Goal: Information Seeking & Learning: Learn about a topic

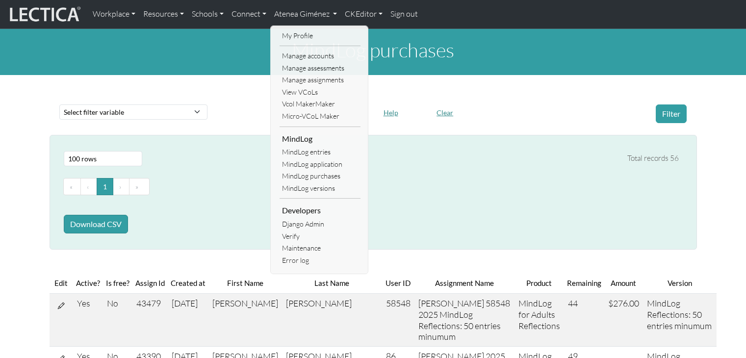
select select "100"
click at [145, 20] on link "Resources" at bounding box center [163, 14] width 49 height 21
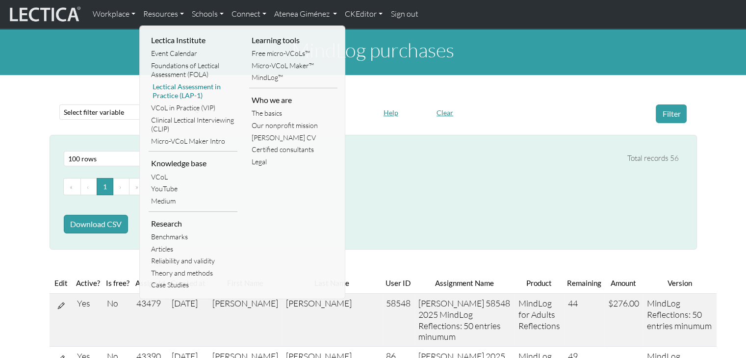
click at [173, 91] on link "Lectical Assessment in Practice (LAP-1)" at bounding box center [193, 91] width 89 height 21
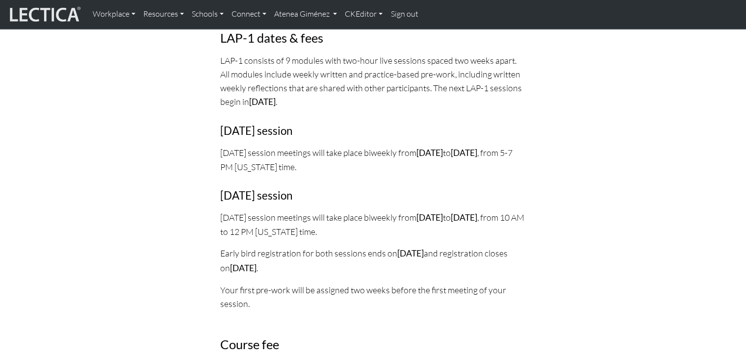
scroll to position [1150, 0]
click at [367, 16] on link "CKEditor" at bounding box center [364, 14] width 46 height 21
click at [363, 34] on link "Edit" at bounding box center [359, 36] width 20 height 12
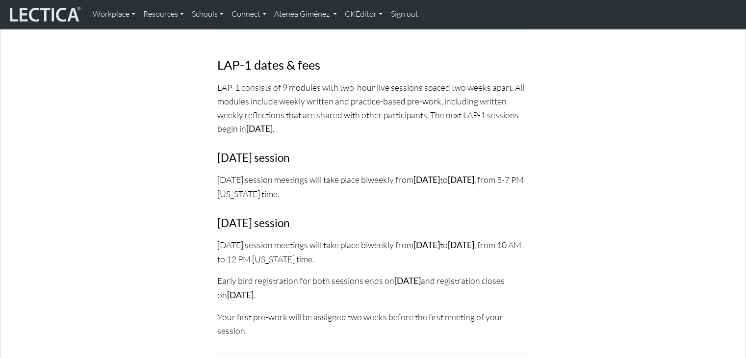
scroll to position [1328, 0]
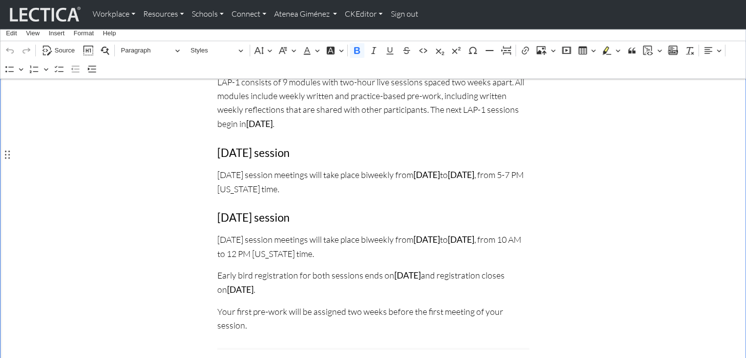
click at [440, 170] on strong "[DATE]" at bounding box center [426, 175] width 26 height 10
click at [273, 119] on strong "[DATE]" at bounding box center [259, 124] width 26 height 10
drag, startPoint x: 276, startPoint y: 108, endPoint x: 248, endPoint y: 107, distance: 28.9
click at [248, 107] on p "LAP-1 consists of 9 modules with two-hour live sessions spaced two weeks apart.…" at bounding box center [373, 103] width 312 height 56
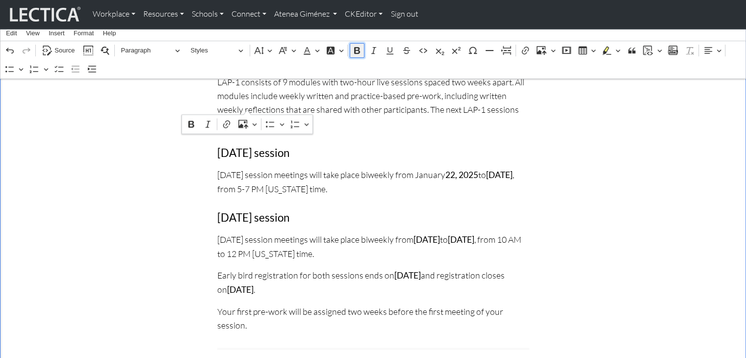
click at [356, 50] on icon "Editor toolbar" at bounding box center [357, 50] width 6 height 7
click at [458, 168] on p "[DATE] session meetings will take place biweekly from [DATE] to [DATE] , from 5…" at bounding box center [373, 182] width 312 height 28
drag, startPoint x: 448, startPoint y: 156, endPoint x: 419, endPoint y: 153, distance: 29.0
click at [419, 168] on p "[DATE] session meetings will take place biweekly from [DATE] to [DATE] , from 5…" at bounding box center [373, 182] width 312 height 28
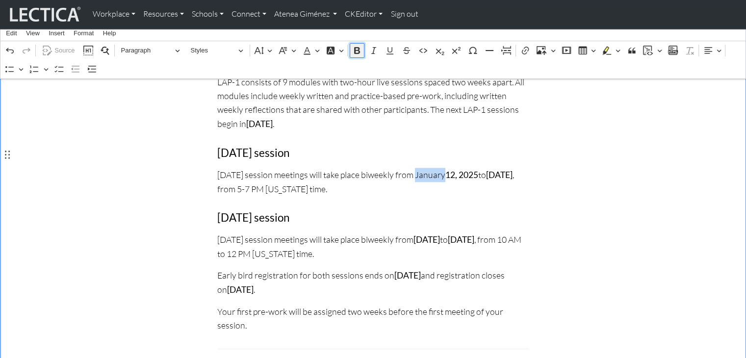
click at [354, 50] on icon "Editor toolbar" at bounding box center [357, 50] width 6 height 7
click at [511, 170] on strong "[DATE]" at bounding box center [497, 175] width 26 height 10
drag, startPoint x: 496, startPoint y: 155, endPoint x: 511, endPoint y: 157, distance: 15.8
click at [511, 168] on p "[DATE] session meetings will take place biweekly from [DATE] to [DATE] , from 5…" at bounding box center [373, 182] width 312 height 28
click at [354, 49] on icon "Editor toolbar" at bounding box center [357, 50] width 6 height 7
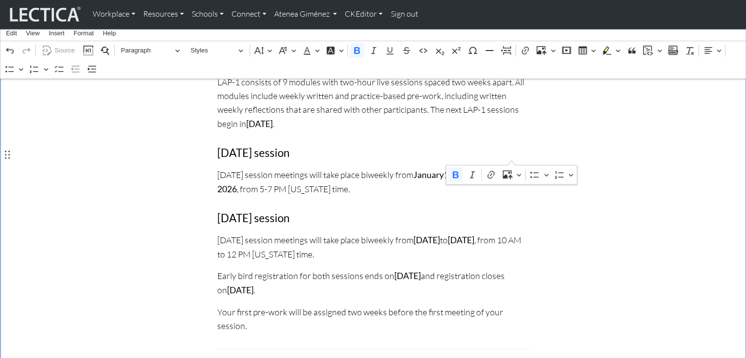
click at [265, 169] on p "[DATE] session meetings will take place biweekly from [DATE] to [DATE] , from 5…" at bounding box center [373, 182] width 312 height 28
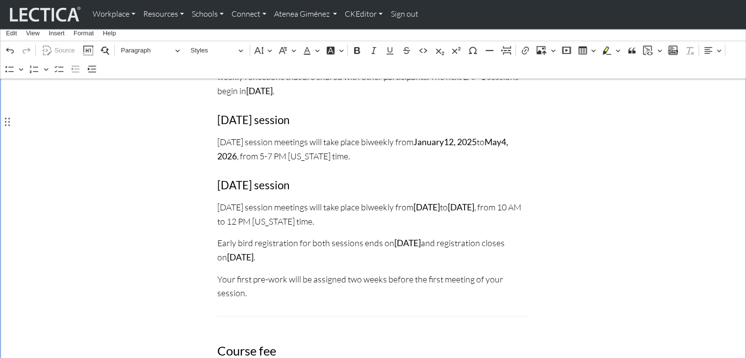
scroll to position [1362, 0]
click at [440, 201] on strong "[DATE]" at bounding box center [426, 206] width 26 height 10
click at [496, 200] on p "[DATE] session meetings will take place biweekly from [DATE] to [DATE] , from 1…" at bounding box center [373, 214] width 312 height 28
click at [476, 136] on strong "12, 2025" at bounding box center [460, 141] width 33 height 10
drag, startPoint x: 461, startPoint y: 187, endPoint x: 433, endPoint y: 187, distance: 27.9
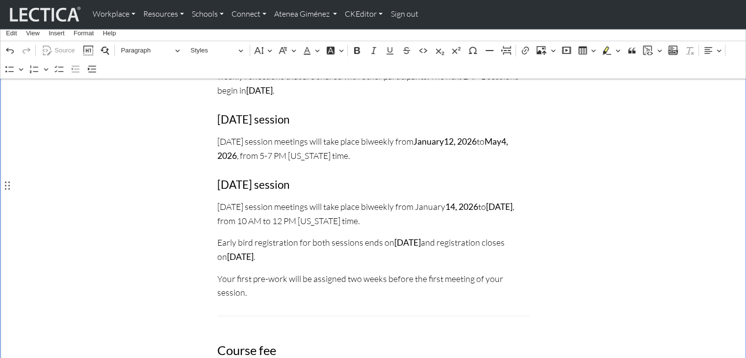
click at [433, 200] on p "[DATE] session meetings will take place biweekly from [DATE] to [DATE] , from 1…" at bounding box center [373, 214] width 312 height 28
click at [371, 168] on icon "Editor contextual toolbar" at bounding box center [376, 166] width 10 height 10
click at [484, 202] on strong "[DATE]" at bounding box center [497, 206] width 26 height 10
click at [224, 201] on strong "21, 2026" at bounding box center [365, 213] width 297 height 25
click at [276, 202] on p "[DATE] session meetings will take place biweekly from [DATE] to [DATE] , from 1…" at bounding box center [373, 214] width 312 height 28
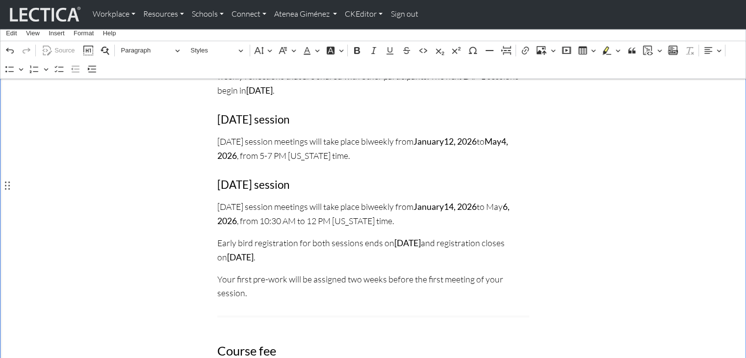
click at [326, 200] on p "[DATE] session meetings will take place biweekly from [DATE] to [DATE] , from 1…" at bounding box center [373, 214] width 312 height 28
drag, startPoint x: 508, startPoint y: 186, endPoint x: 526, endPoint y: 187, distance: 18.1
click at [526, 200] on p "[DATE] session meetings will take place biweekly from [DATE] to [DATE] , from 1…" at bounding box center [373, 214] width 312 height 28
click at [352, 48] on icon "Editor toolbar" at bounding box center [357, 51] width 10 height 10
click at [282, 200] on p "[DATE] session meetings will take place biweekly from [DATE] to [DATE] , from 1…" at bounding box center [373, 214] width 312 height 28
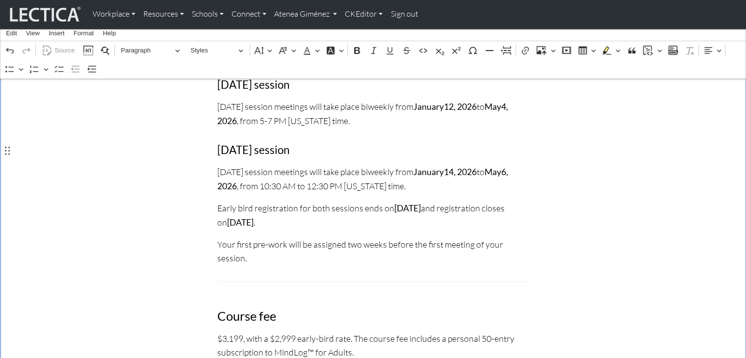
scroll to position [1397, 0]
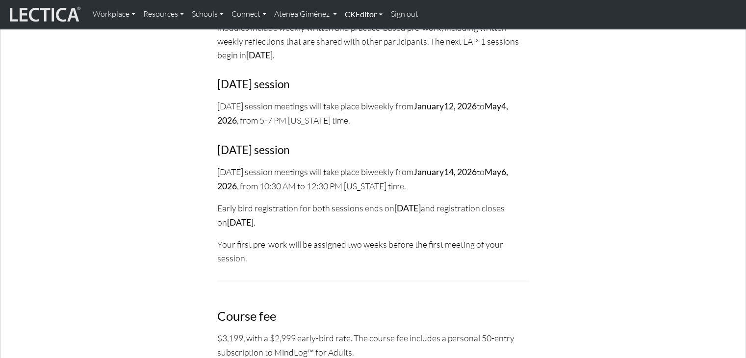
click at [368, 9] on link "CKEditor" at bounding box center [364, 14] width 46 height 21
click at [361, 32] on link "Edit" at bounding box center [359, 36] width 20 height 12
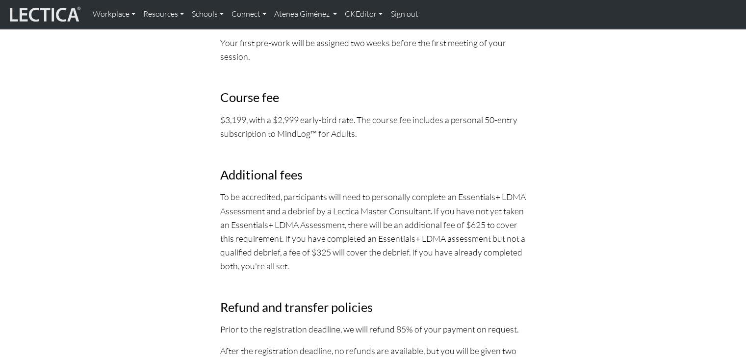
scroll to position [1312, 0]
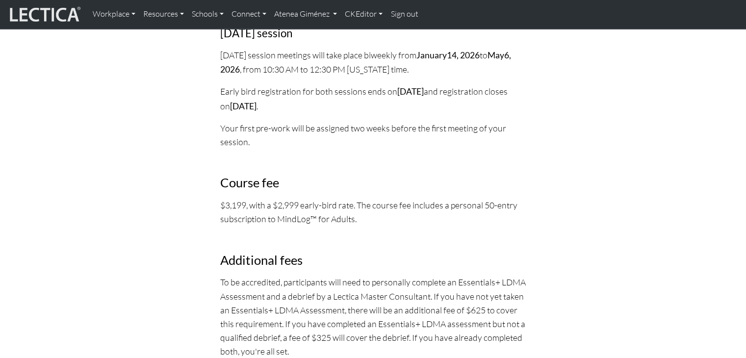
click at [286, 93] on div "Lectical Assessment in Practice—with MindLog! LAP-1 registration is now open. P…" at bounding box center [373, 185] width 318 height 2732
click at [256, 101] on strong "[DATE]" at bounding box center [243, 106] width 26 height 10
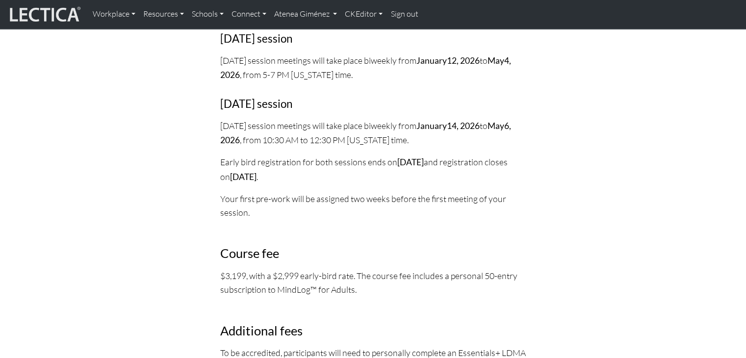
scroll to position [1228, 0]
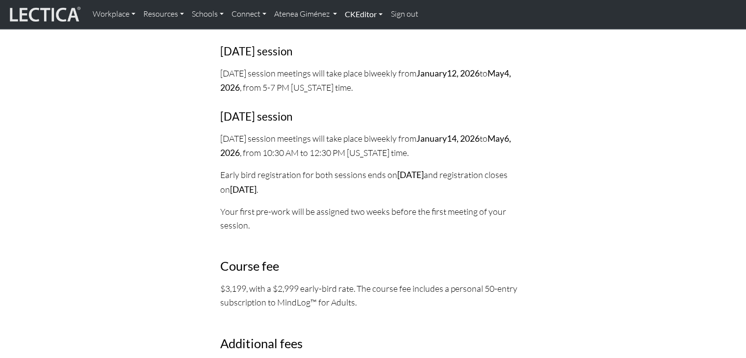
click at [357, 15] on link "CKEditor" at bounding box center [364, 14] width 46 height 21
click at [155, 11] on link "Resources" at bounding box center [163, 14] width 49 height 21
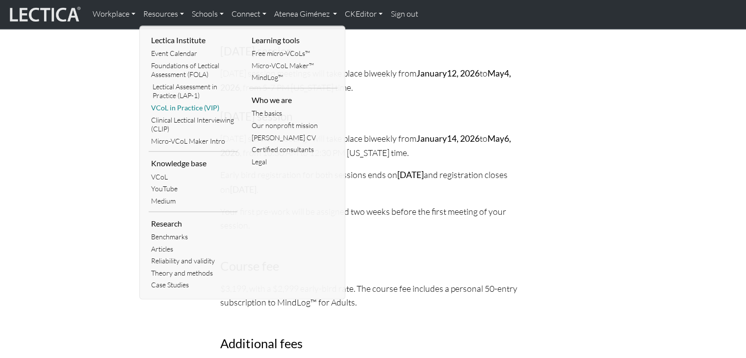
click at [177, 109] on link "VCoL in Practice (VIP)" at bounding box center [193, 108] width 89 height 12
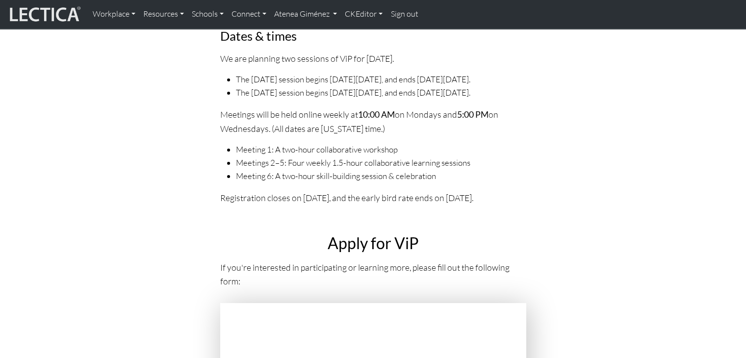
scroll to position [3474, 0]
click at [371, 14] on link "CKEditor" at bounding box center [364, 14] width 46 height 21
click at [365, 31] on link "Edit" at bounding box center [359, 36] width 20 height 12
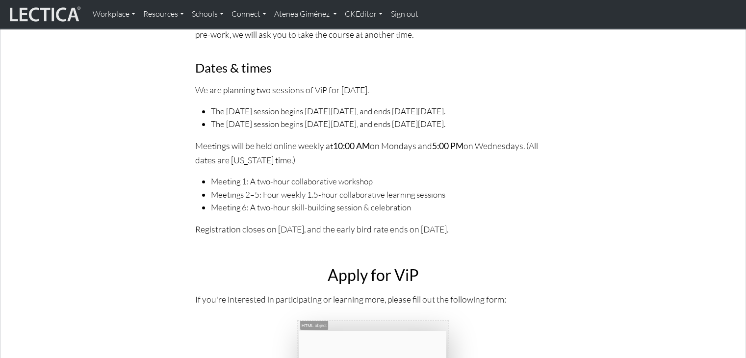
scroll to position [3683, 0]
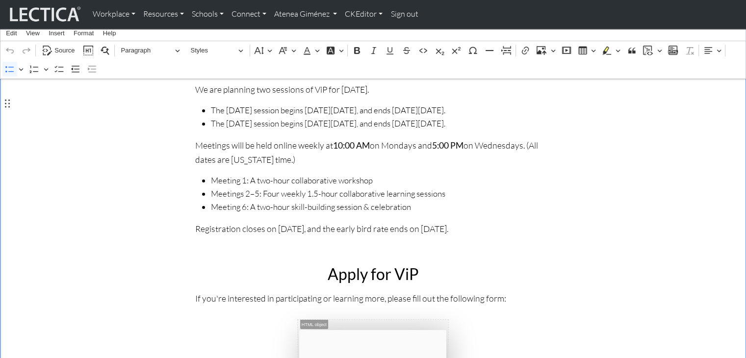
click at [390, 104] on span "The Monday session begins on Monday, October 13, 2025, and ends on Monday, Nove…" at bounding box center [381, 110] width 340 height 13
click at [411, 104] on span "The Monday session begins on Monday, October 26, 2025, and ends on Monday, Nove…" at bounding box center [381, 110] width 340 height 13
drag, startPoint x: 349, startPoint y: 103, endPoint x: 414, endPoint y: 102, distance: 64.7
click at [414, 104] on span "The Monday session begins on Monday, October 26, 2026, and ends on Monday, Nove…" at bounding box center [381, 110] width 340 height 13
click at [357, 50] on icon "Editor toolbar" at bounding box center [357, 50] width 6 height 7
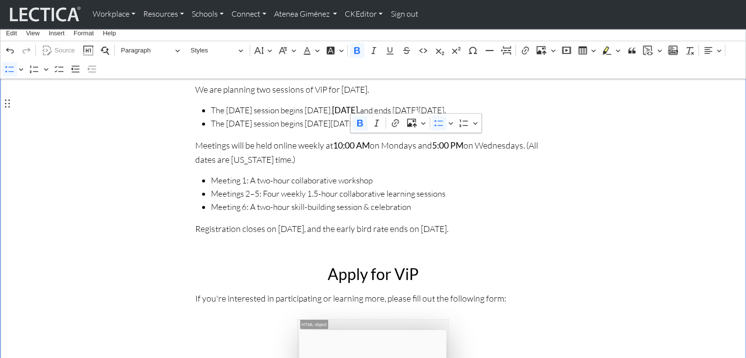
click at [276, 130] on span "The Wednesday session begins on Wednesday, October 15, 2025, and ends on Wednes…" at bounding box center [381, 123] width 340 height 13
click at [539, 107] on span "The Monday session begins on Monday, October 26, 2026, and ends on Monday, Nove…" at bounding box center [381, 110] width 340 height 13
drag, startPoint x: 493, startPoint y: 105, endPoint x: 537, endPoint y: 107, distance: 44.6
click at [537, 107] on span "The Monday session begins on Monday, October 26, 2026, and ends on Monday, Apri…" at bounding box center [381, 110] width 340 height 13
click at [358, 50] on icon "Editor toolbar" at bounding box center [357, 51] width 10 height 10
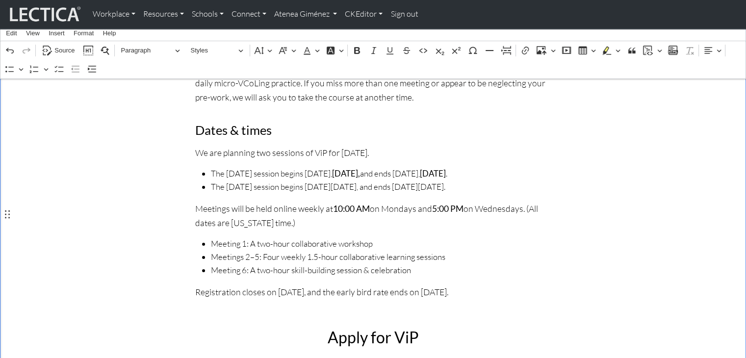
scroll to position [3619, 0]
click at [369, 148] on p "We are planning two sessions of ViP for October 2025." at bounding box center [372, 153] width 355 height 14
click at [316, 181] on span "The Wednesday session begins on Wednesday, October 15, 2025, and ends on Wednes…" at bounding box center [381, 187] width 340 height 13
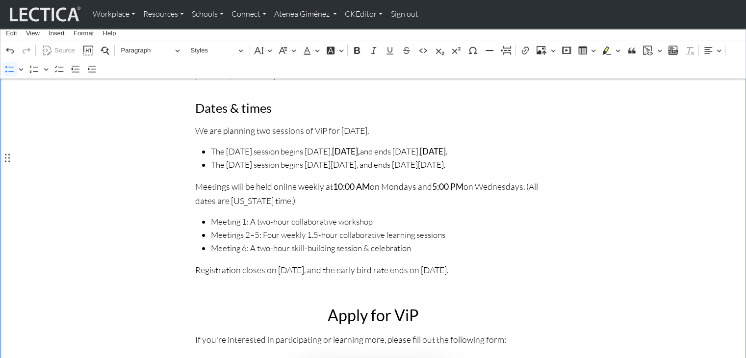
scroll to position [3643, 0]
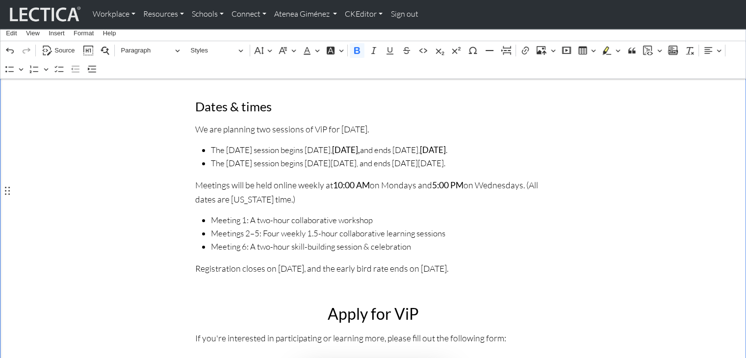
click at [349, 190] on strong "10:00 AM" at bounding box center [351, 185] width 37 height 10
drag, startPoint x: 375, startPoint y: 157, endPoint x: 437, endPoint y: 155, distance: 62.8
click at [437, 157] on span "The Wednesday session begins on Wednesday, October 15, 2025, and ends on Wednes…" at bounding box center [381, 163] width 340 height 13
click at [350, 47] on button "Bold" at bounding box center [357, 50] width 15 height 15
drag, startPoint x: 281, startPoint y: 171, endPoint x: 211, endPoint y: 171, distance: 70.1
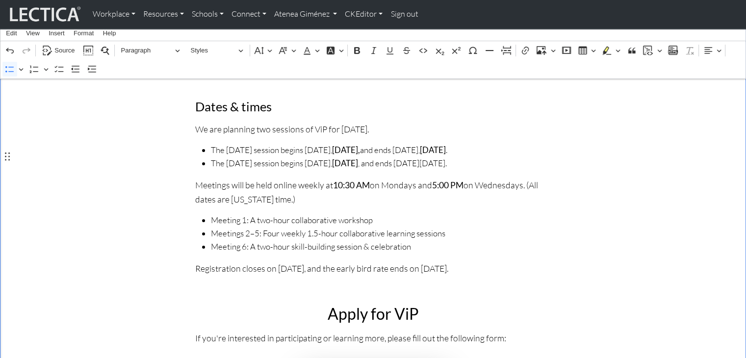
click at [211, 170] on span "The Wednesday session begins on Wednesday, October 15, 2025 , and ends on Wedne…" at bounding box center [381, 163] width 340 height 13
click at [354, 50] on icon "Editor toolbar" at bounding box center [357, 51] width 10 height 10
click at [360, 145] on strong "October 26, 2026," at bounding box center [346, 150] width 28 height 10
click at [358, 158] on strong "October 15, 2025" at bounding box center [345, 163] width 26 height 10
click at [379, 158] on strong ", 2025" at bounding box center [367, 163] width 23 height 10
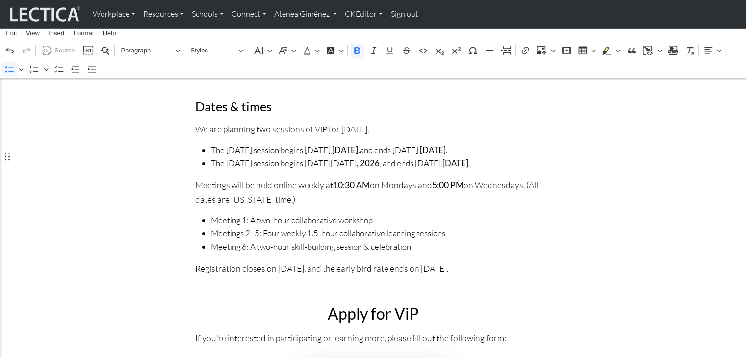
click at [442, 168] on strong "November 19, 2025" at bounding box center [455, 163] width 26 height 10
click at [467, 168] on strong ", 2025" at bounding box center [478, 163] width 23 height 10
drag, startPoint x: 246, startPoint y: 171, endPoint x: 527, endPoint y: 160, distance: 281.1
click at [527, 160] on span "The Wednesday session begins on Wednesday, January 21 , 2026 , and ends on Wedn…" at bounding box center [381, 163] width 340 height 13
click at [355, 48] on icon "Editor toolbar" at bounding box center [357, 50] width 6 height 7
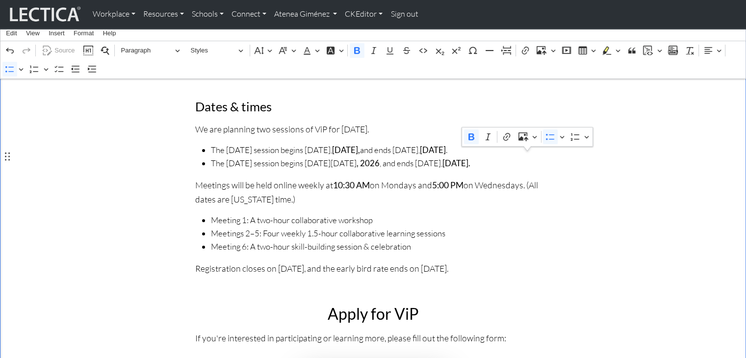
click at [361, 170] on span "The Wednesday session begins on Wednesday, January 21 , 2026 , and ends on Wedn…" at bounding box center [381, 163] width 340 height 13
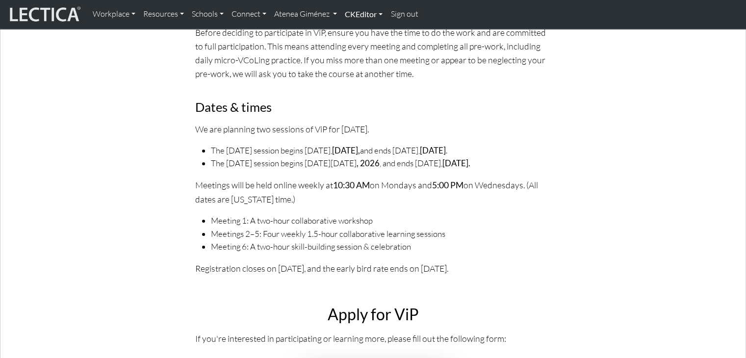
click at [376, 14] on link "CKEditor" at bounding box center [364, 14] width 46 height 21
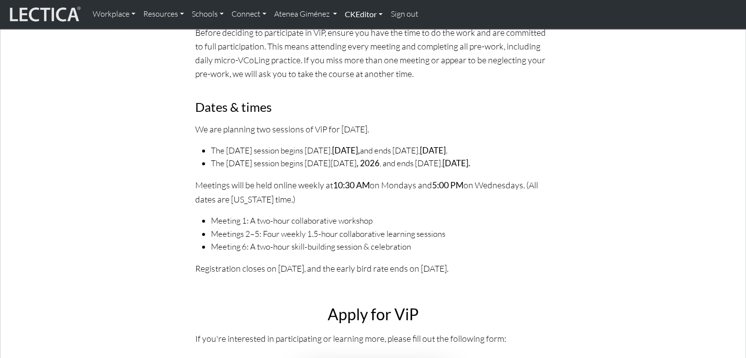
click at [365, 15] on link "CKEditor" at bounding box center [364, 14] width 46 height 21
click at [362, 42] on ul "Edit" at bounding box center [358, 37] width 34 height 25
click at [369, 17] on link "CKEditor" at bounding box center [364, 14] width 46 height 21
click at [357, 38] on link "Edit" at bounding box center [359, 36] width 20 height 12
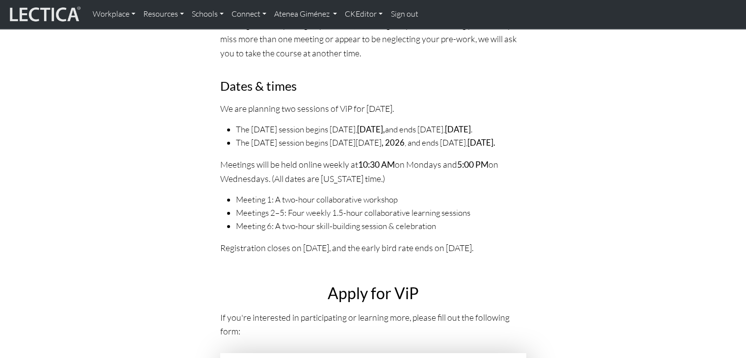
scroll to position [3383, 0]
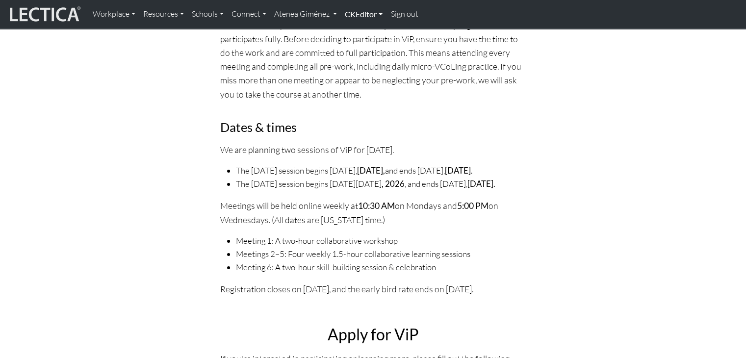
click at [360, 20] on link "CKEditor" at bounding box center [364, 14] width 46 height 21
click at [361, 34] on link "Edit" at bounding box center [359, 36] width 20 height 12
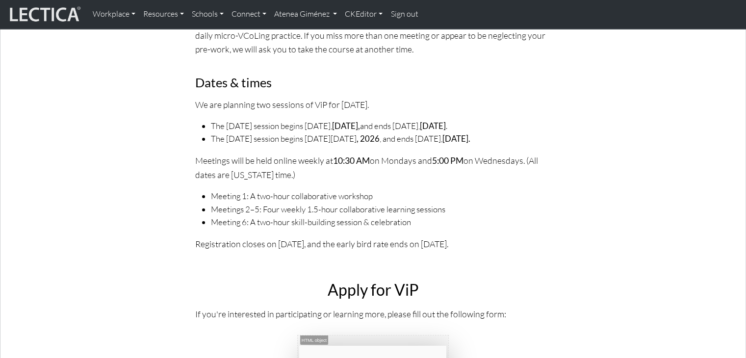
scroll to position [3677, 0]
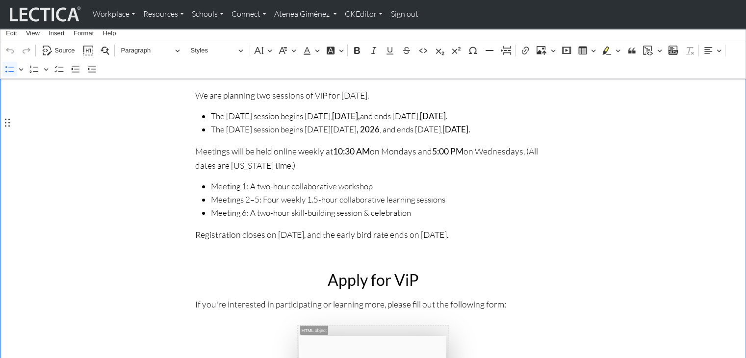
drag, startPoint x: 414, startPoint y: 123, endPoint x: 375, endPoint y: 121, distance: 39.2
click at [375, 123] on span "The Wednesday session begins on Wednesday, January 21 , 2026 , and ends on Wedn…" at bounding box center [381, 129] width 340 height 13
click at [359, 48] on icon "Editor toolbar" at bounding box center [357, 51] width 10 height 10
click at [296, 123] on span "The Wednesday session begins on Wednesday, January 21, 2026 , and ends on Wedne…" at bounding box center [381, 129] width 340 height 13
click at [6, 31] on span "Edit" at bounding box center [11, 33] width 11 height 6
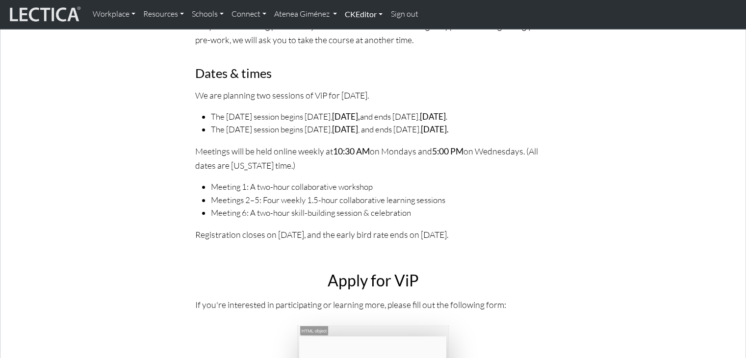
click at [375, 15] on link "CKEditor" at bounding box center [364, 14] width 46 height 21
click at [359, 33] on link "Edit" at bounding box center [359, 36] width 20 height 12
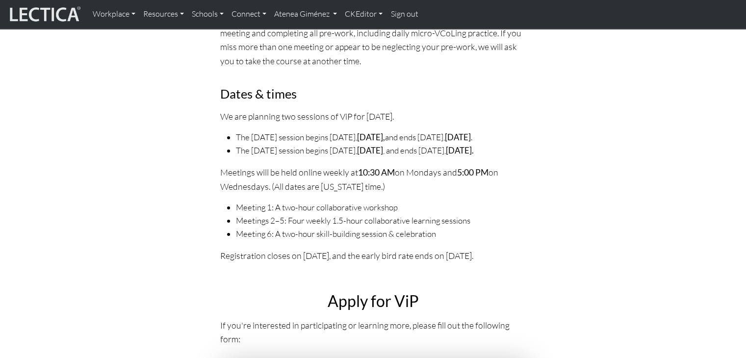
scroll to position [3370, 0]
